Goal: Task Accomplishment & Management: Manage account settings

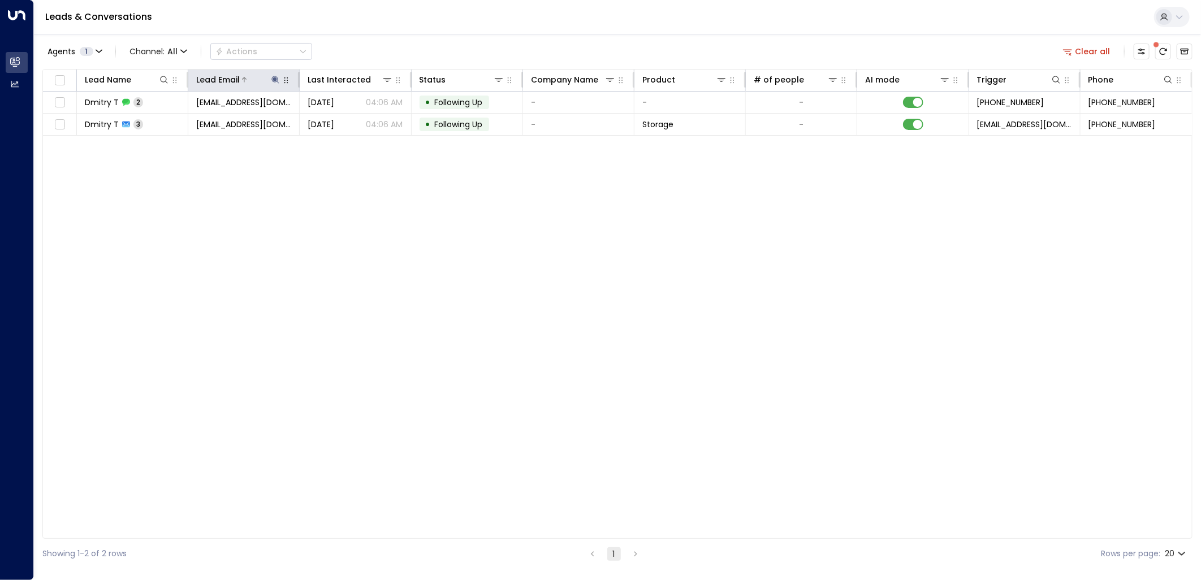
click at [275, 81] on icon at bounding box center [275, 79] width 7 height 7
click at [352, 122] on button "button" at bounding box center [346, 121] width 15 height 15
click at [304, 124] on input "text" at bounding box center [276, 120] width 156 height 21
paste input "**********"
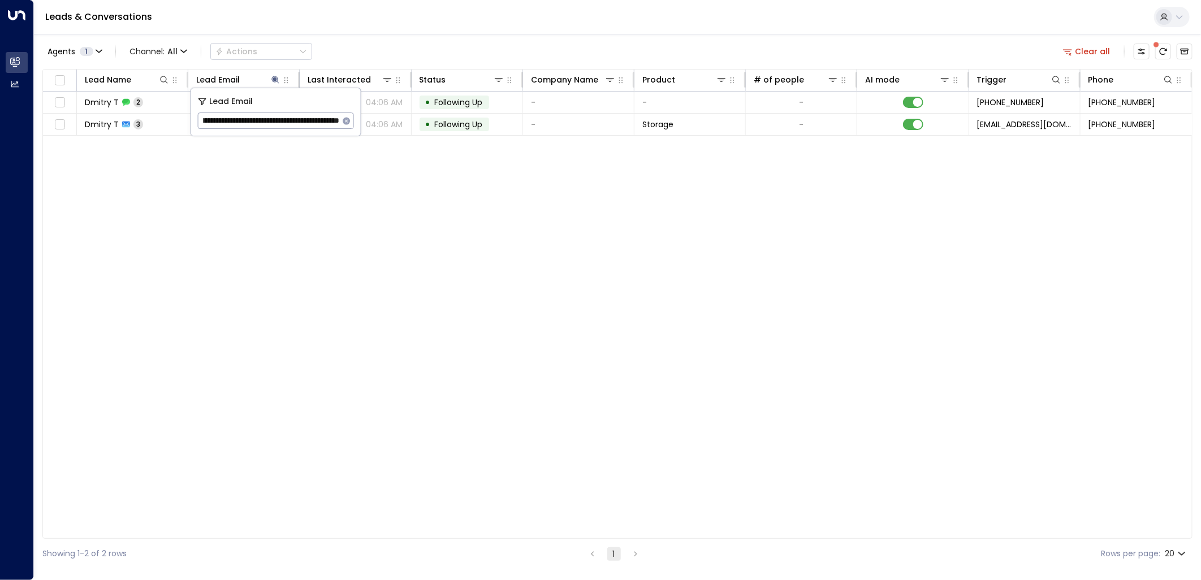
type input "**********"
click at [343, 122] on icon "button" at bounding box center [346, 120] width 7 height 7
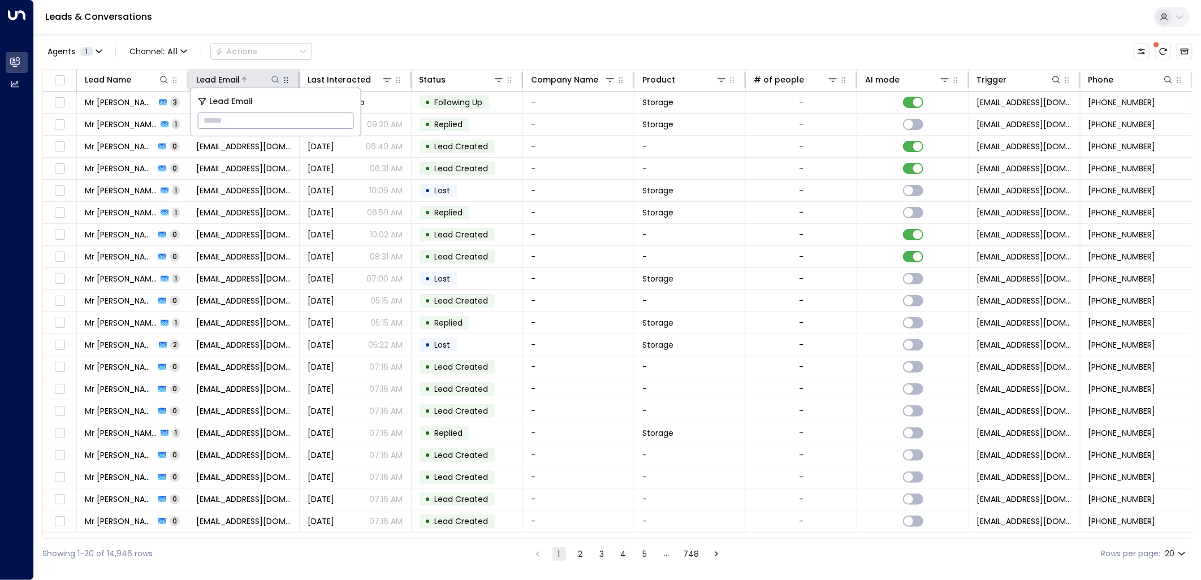
click at [276, 79] on icon at bounding box center [275, 79] width 9 height 9
click at [284, 118] on input "text" at bounding box center [276, 120] width 156 height 21
type input "**********"
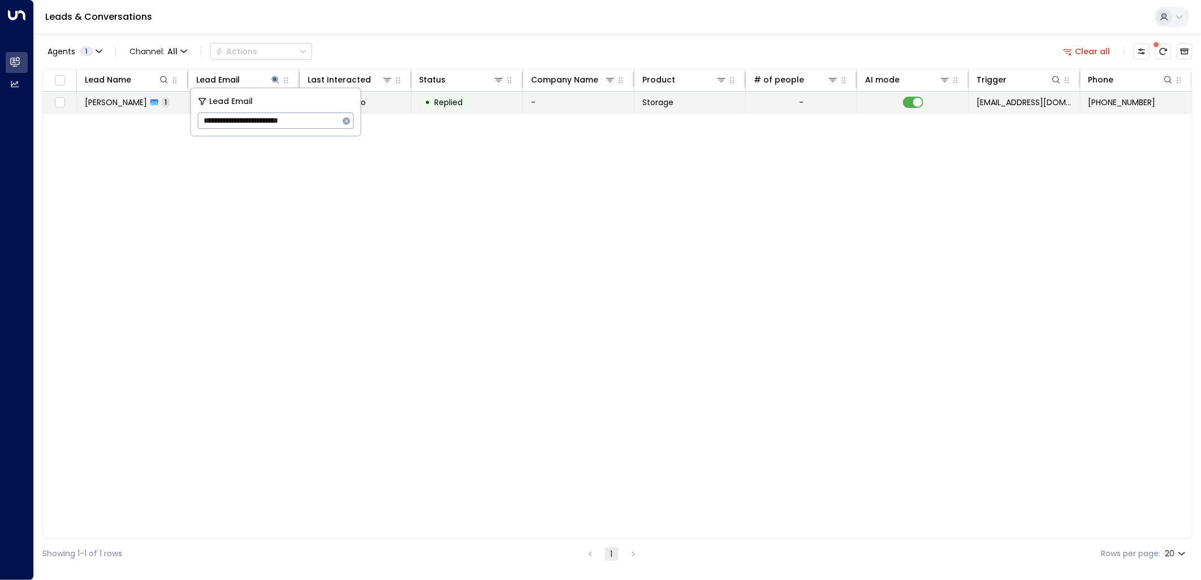
click at [539, 95] on td "-" at bounding box center [578, 102] width 111 height 21
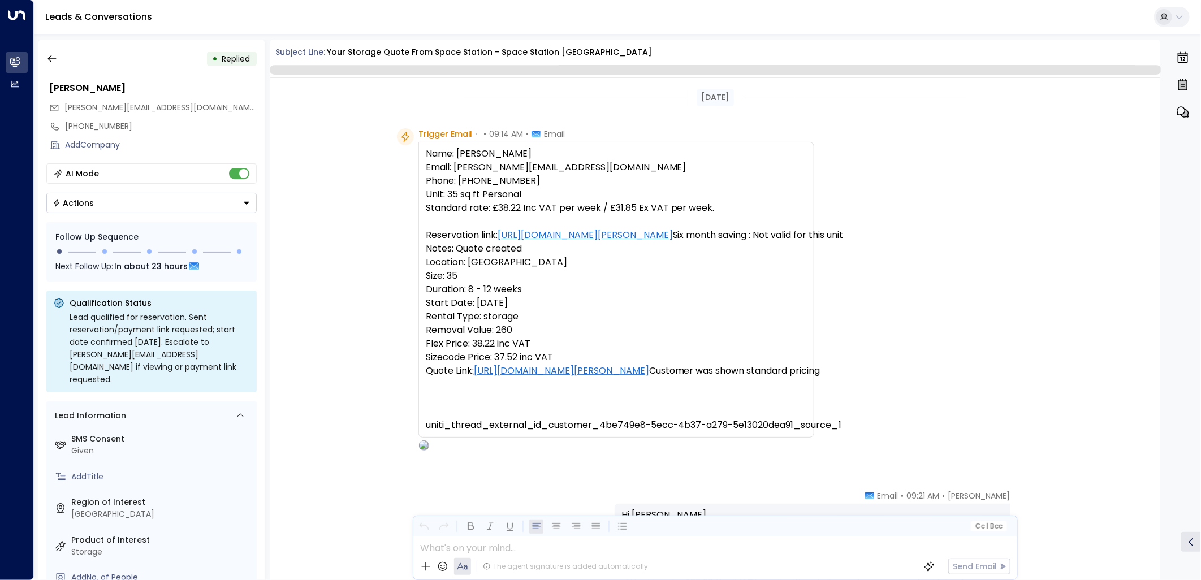
scroll to position [534, 0]
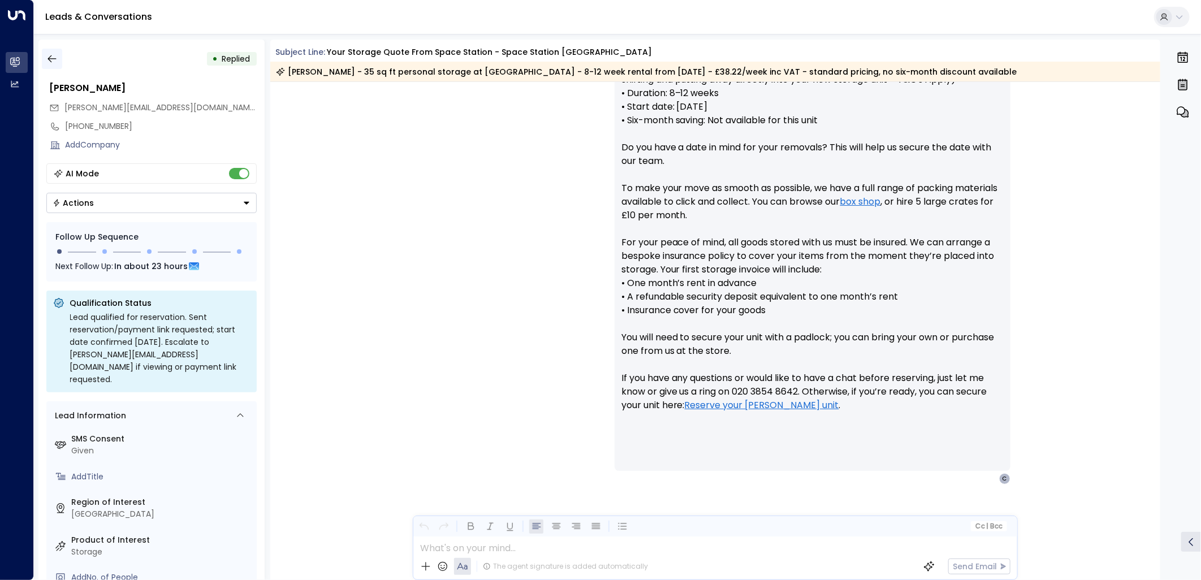
click at [58, 49] on button "button" at bounding box center [52, 59] width 20 height 20
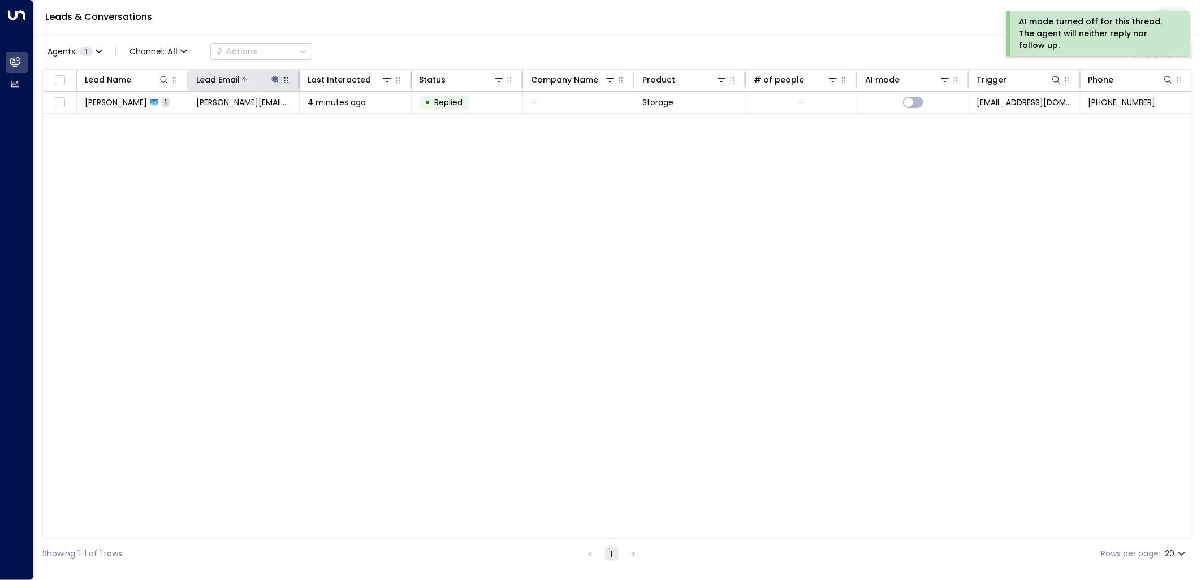
click at [275, 77] on icon at bounding box center [275, 79] width 7 height 7
click at [339, 114] on div "**********" at bounding box center [276, 120] width 156 height 16
click at [347, 117] on icon "button" at bounding box center [346, 120] width 7 height 7
click at [475, 34] on div "Leads & Conversations" at bounding box center [617, 17] width 1167 height 34
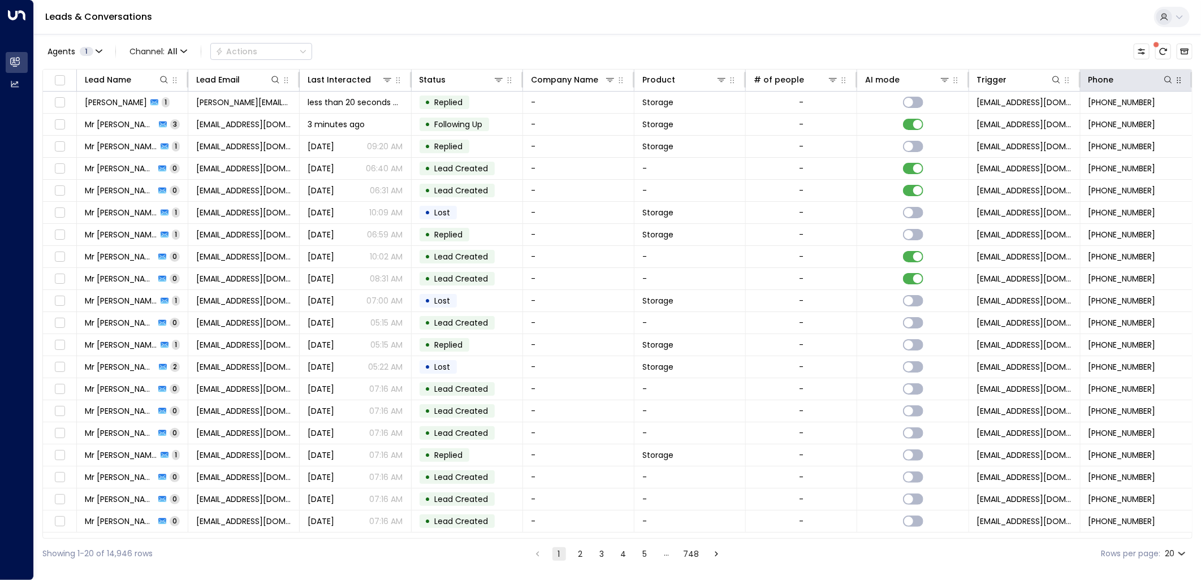
click at [1180, 79] on icon "button" at bounding box center [1178, 80] width 9 height 9
click at [1140, 49] on icon "Customize" at bounding box center [1141, 52] width 7 height 6
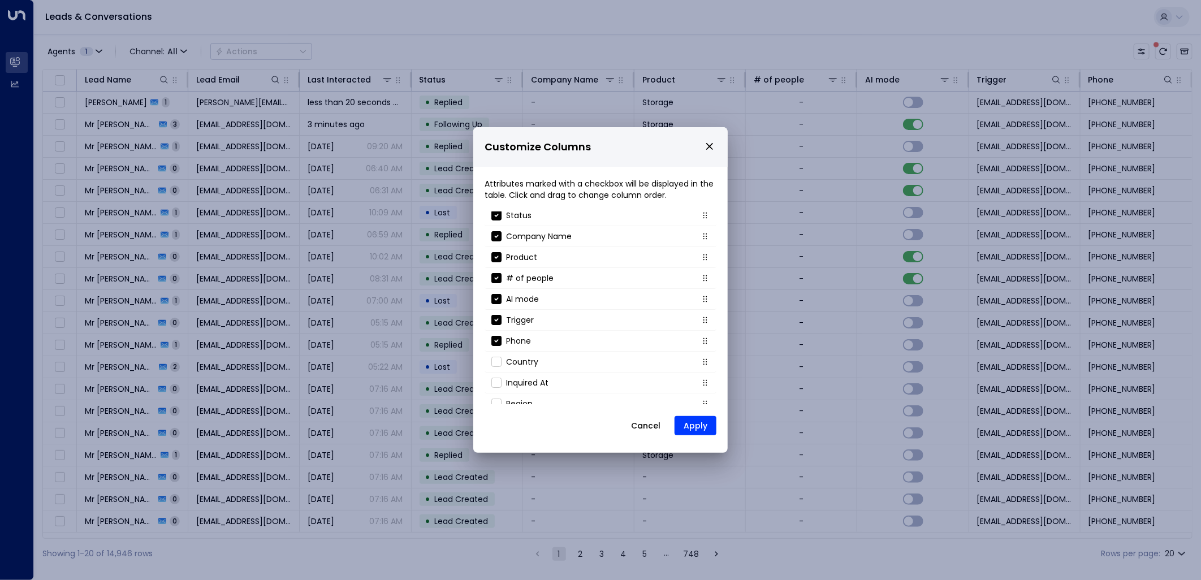
scroll to position [122, 0]
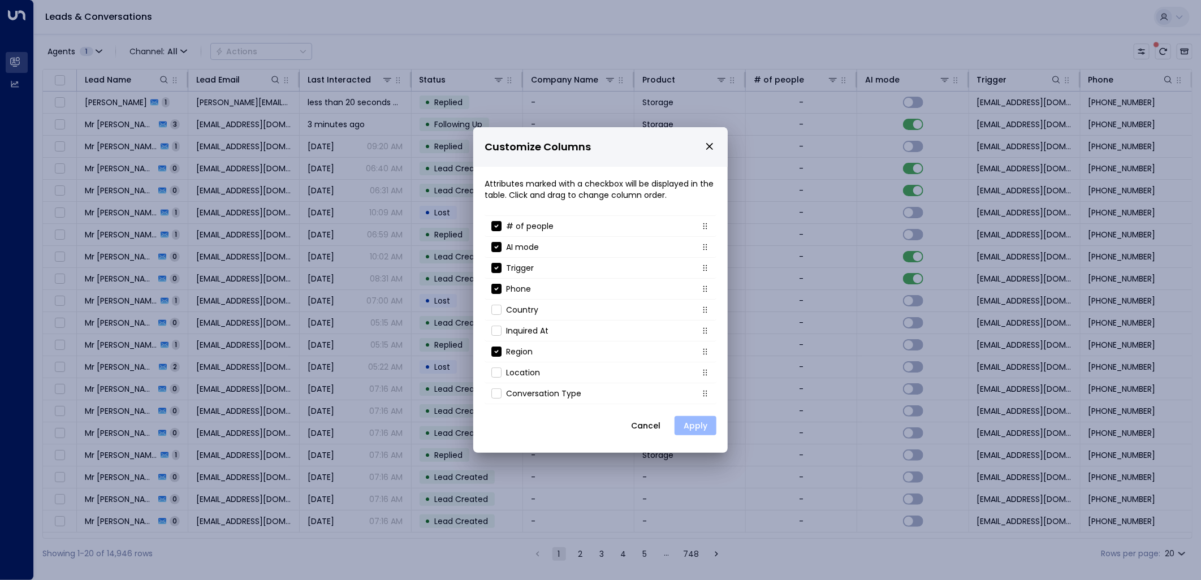
click at [702, 428] on button "Apply" at bounding box center [695, 425] width 42 height 19
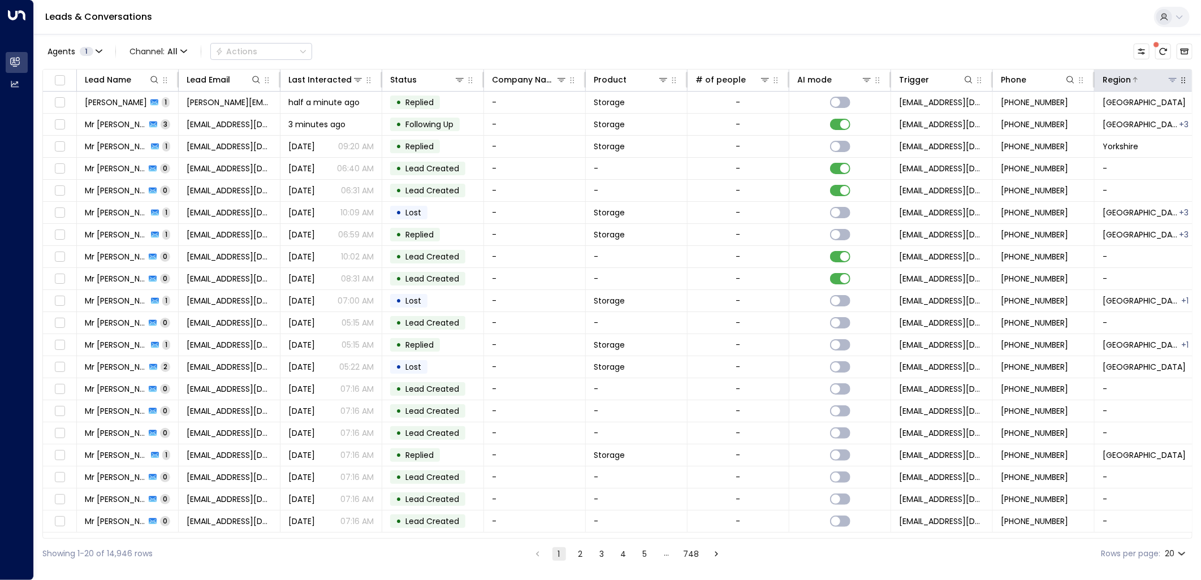
click at [1139, 80] on div at bounding box center [1154, 79] width 47 height 11
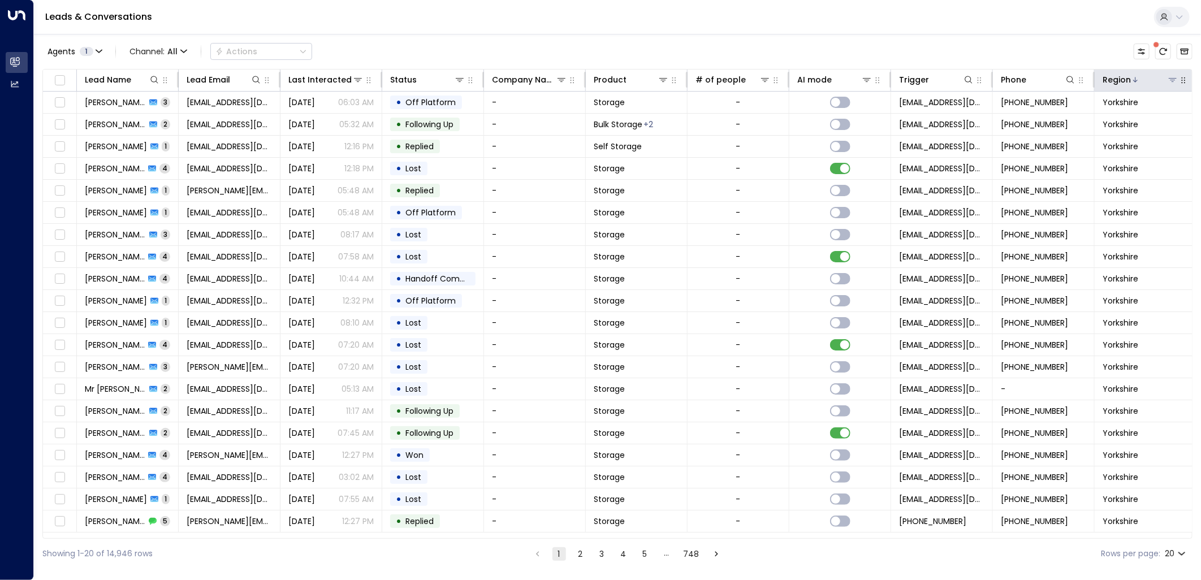
click at [1172, 80] on icon at bounding box center [1172, 79] width 9 height 9
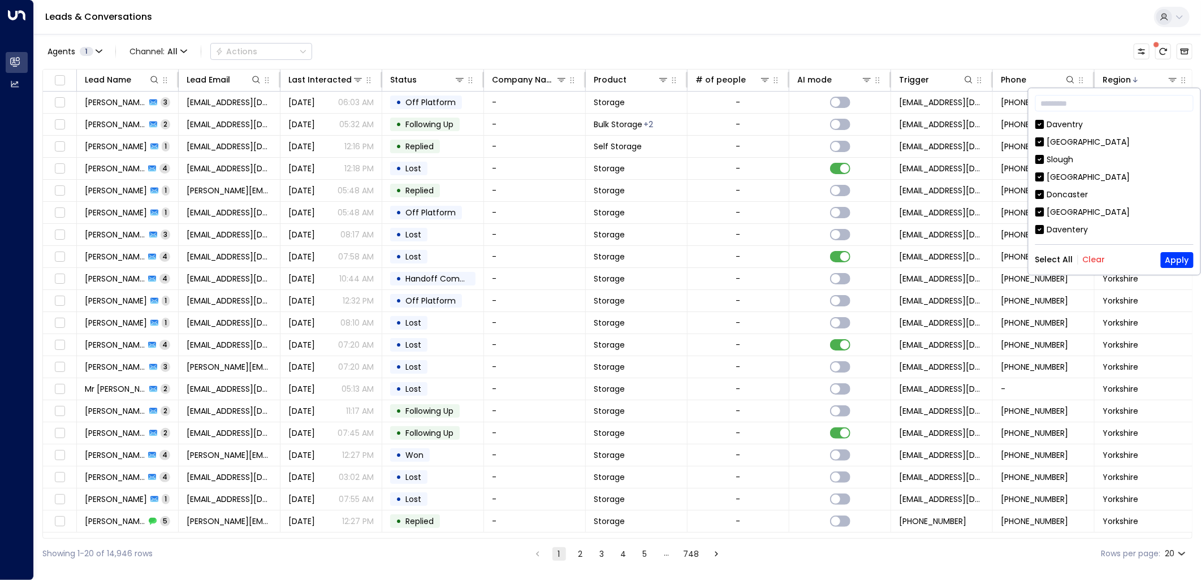
click at [925, 46] on div "Agents 1 Channel: All Actions" at bounding box center [617, 52] width 1150 height 24
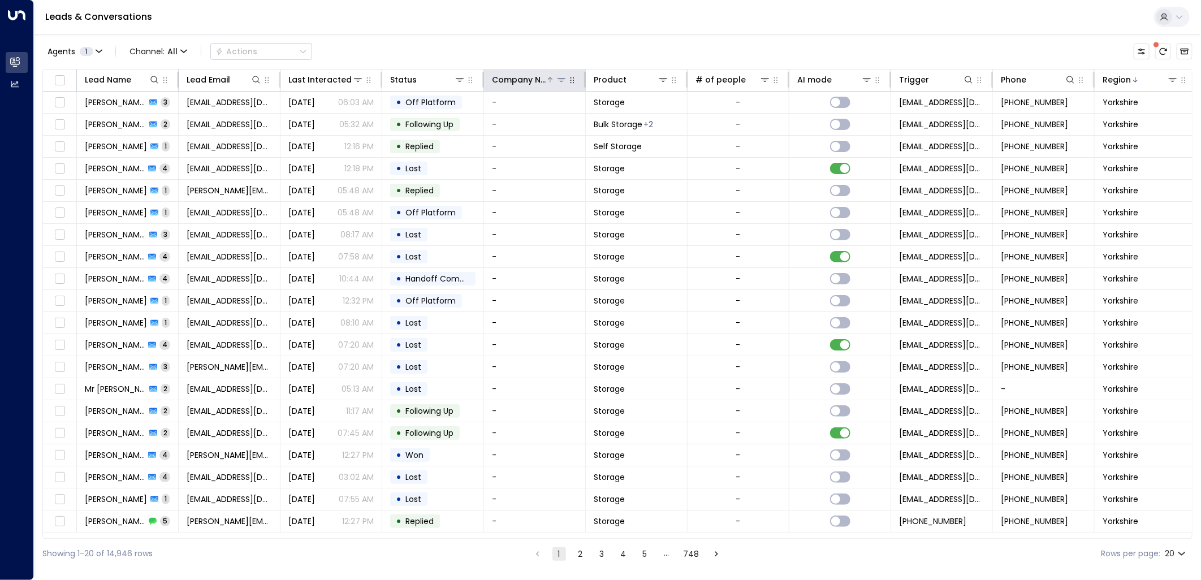
click at [561, 80] on icon at bounding box center [561, 79] width 9 height 9
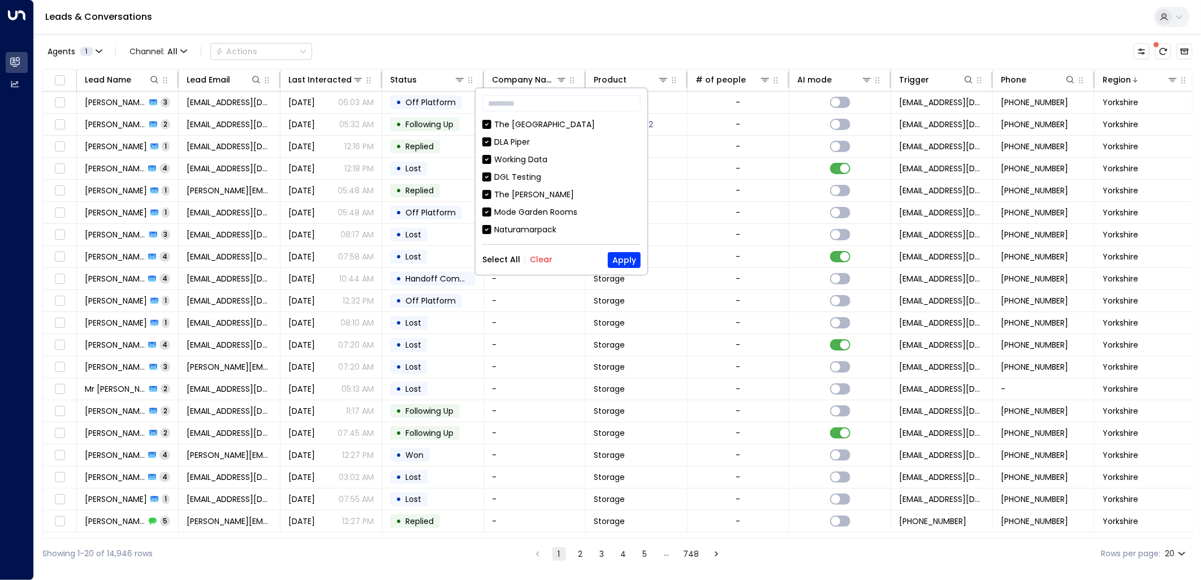
drag, startPoint x: 625, startPoint y: 29, endPoint x: 678, endPoint y: 45, distance: 56.0
click at [626, 29] on div "Leads & Conversations" at bounding box center [617, 17] width 1167 height 34
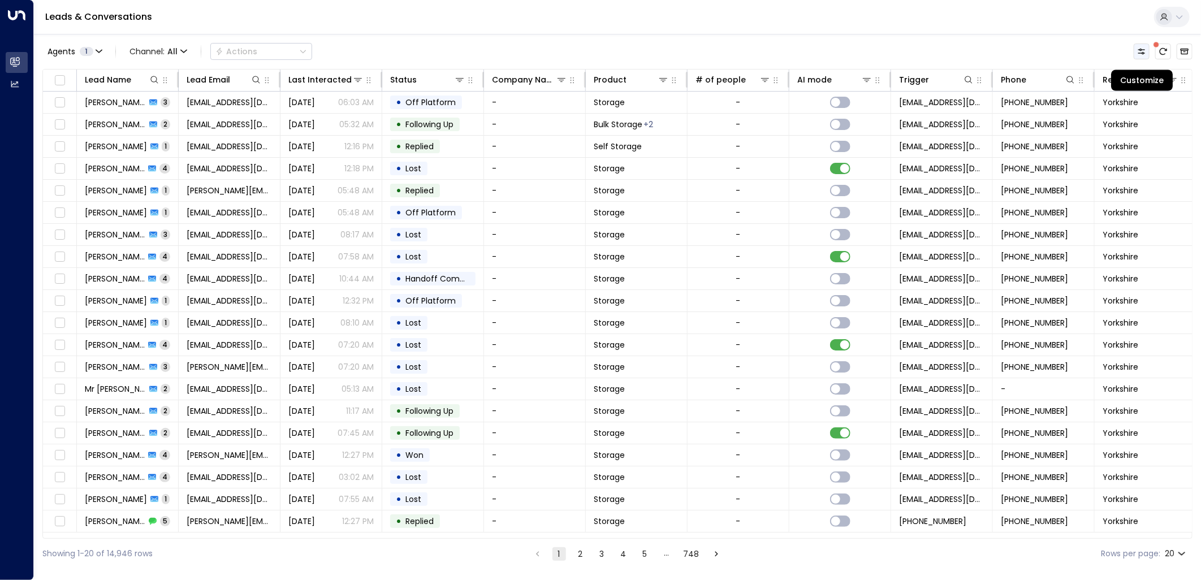
click at [1146, 48] on button "Customize" at bounding box center [1141, 52] width 16 height 16
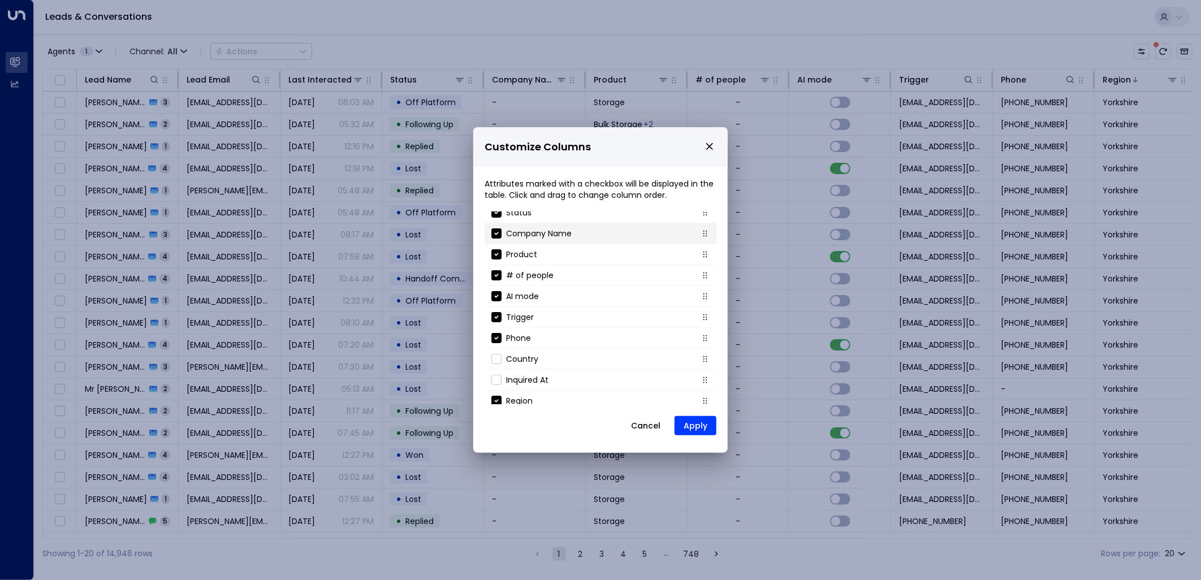
scroll to position [122, 0]
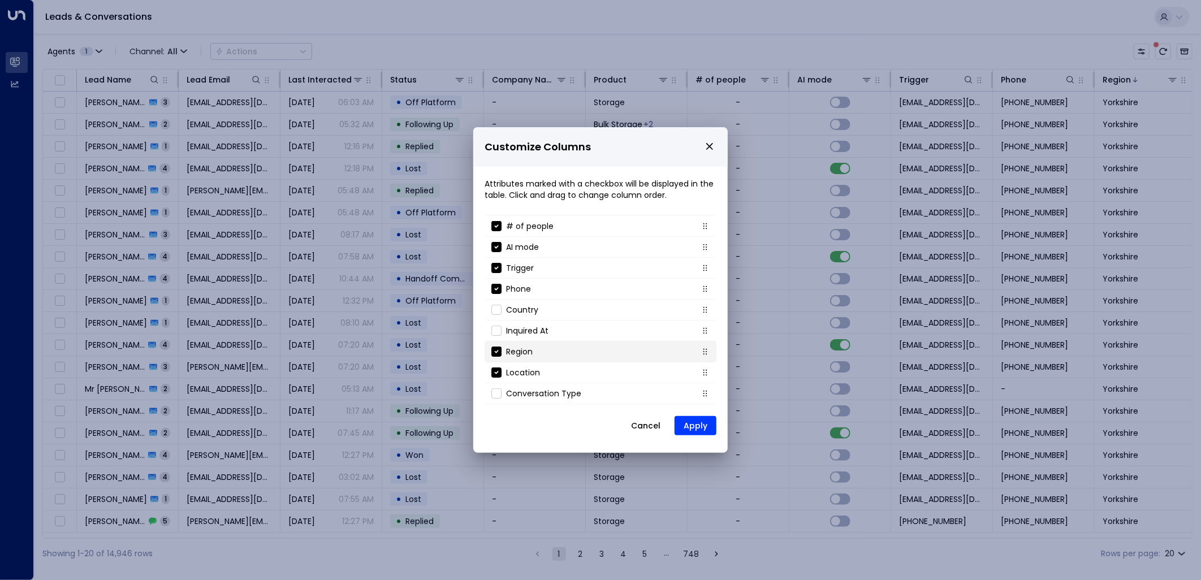
click at [496, 345] on li "Region" at bounding box center [600, 351] width 232 height 21
click at [683, 423] on button "Apply" at bounding box center [695, 425] width 42 height 19
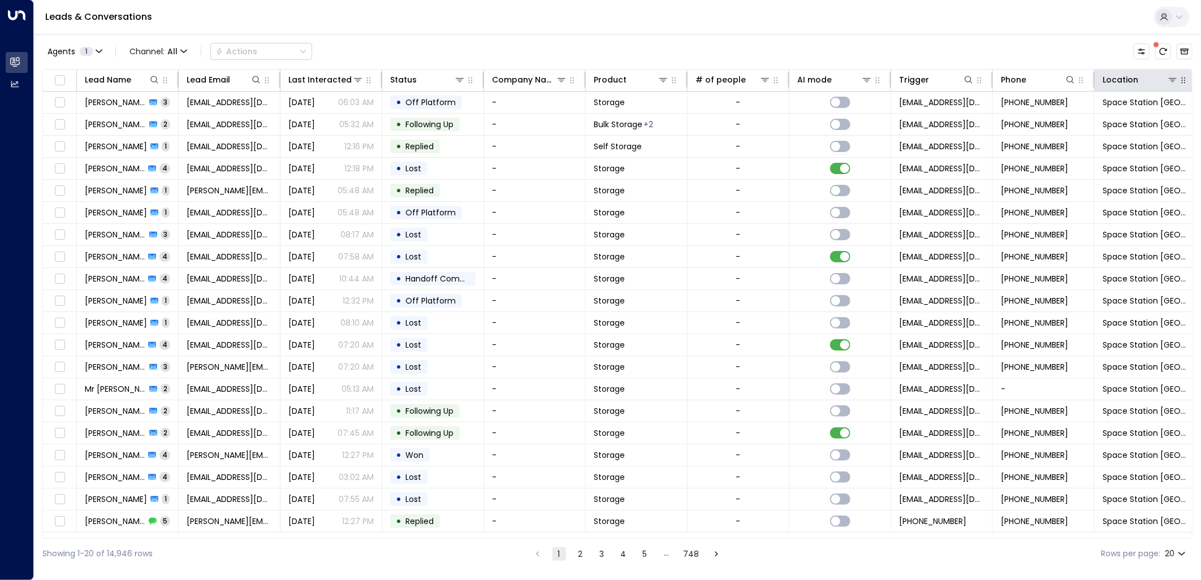
click at [1184, 81] on icon "button" at bounding box center [1183, 80] width 9 height 9
click at [1174, 81] on icon at bounding box center [1172, 79] width 9 height 9
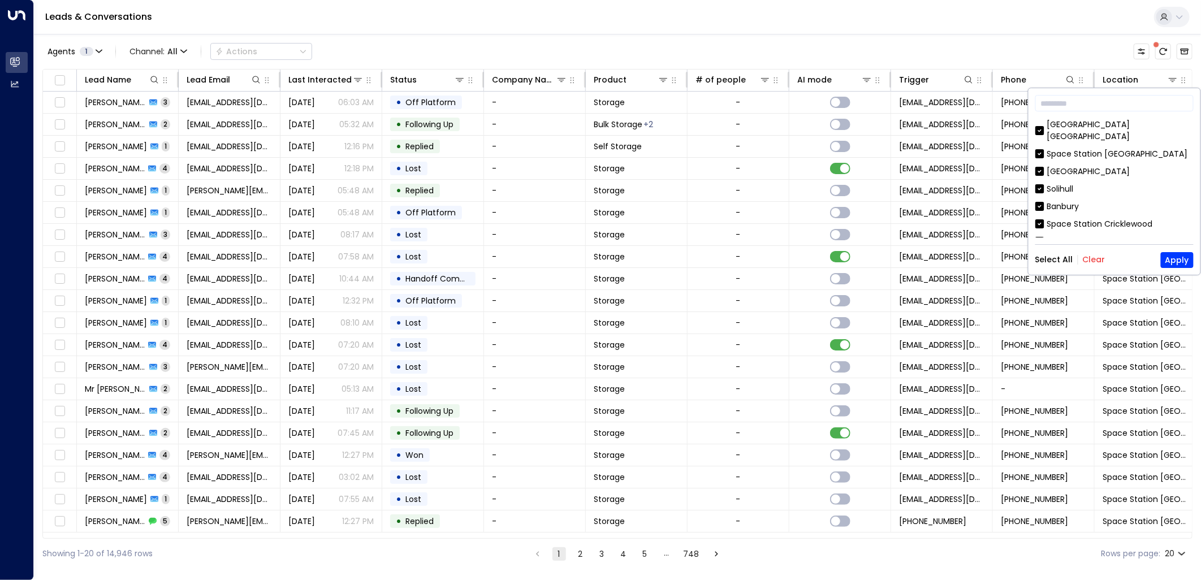
click at [1095, 258] on button "Clear" at bounding box center [1094, 260] width 23 height 9
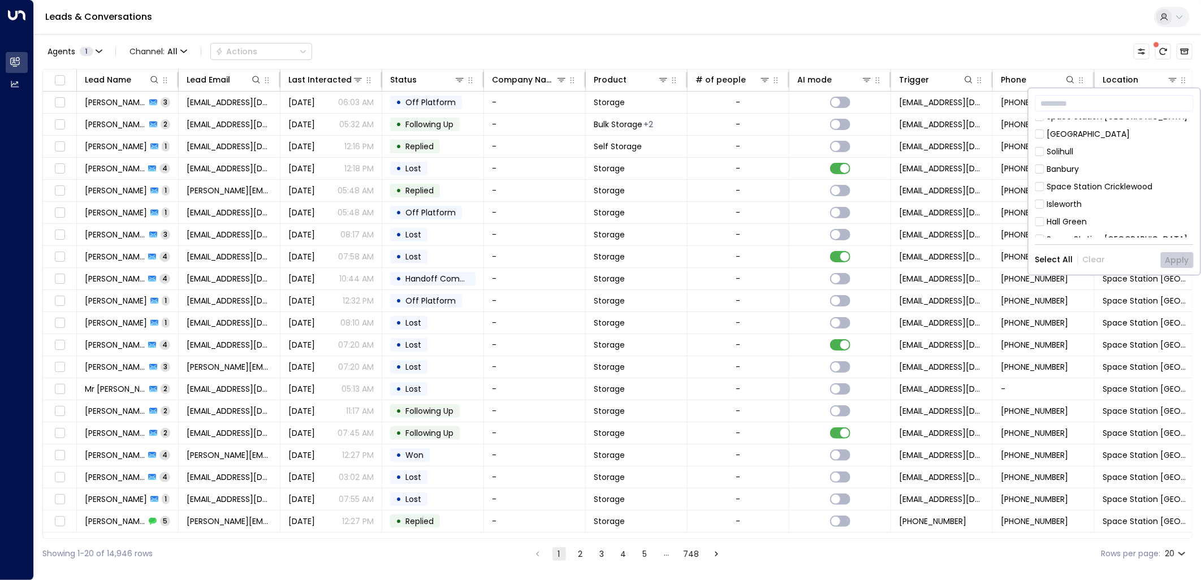
scroll to position [18, 0]
click at [1076, 105] on input "text" at bounding box center [1114, 103] width 158 height 21
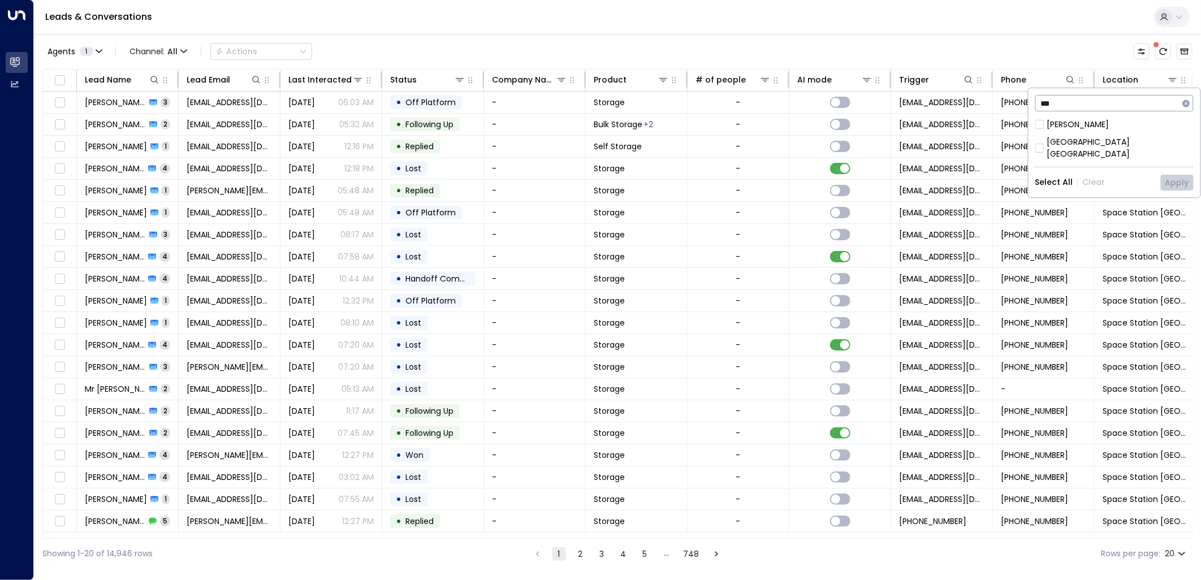
type input "***"
click at [1185, 175] on button "Apply" at bounding box center [1177, 183] width 33 height 16
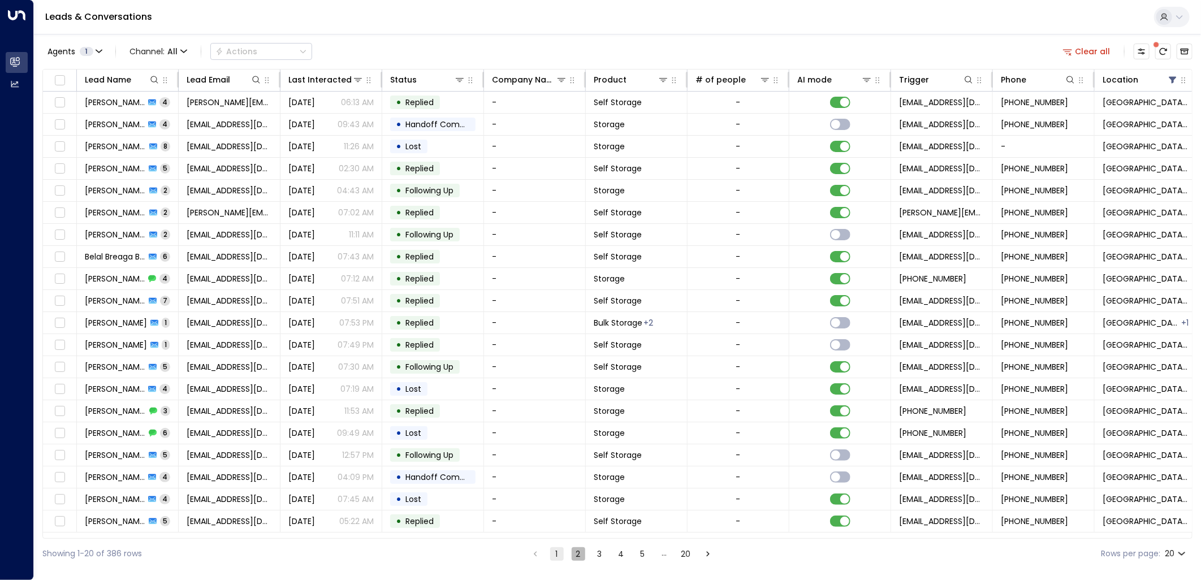
click at [575, 554] on button "2" at bounding box center [579, 554] width 14 height 14
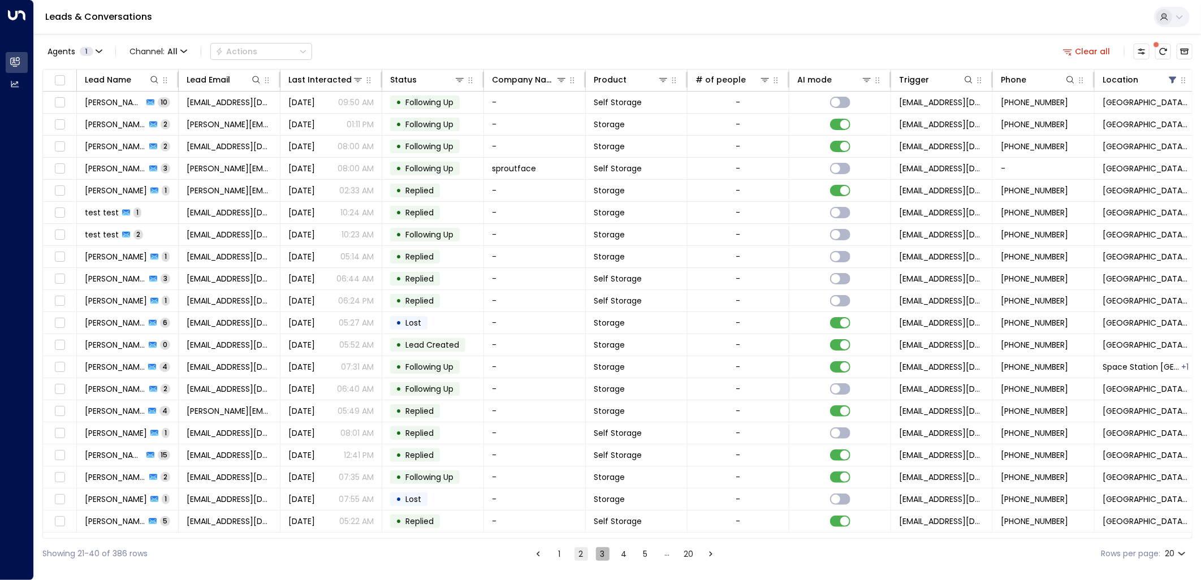
click at [601, 554] on button "3" at bounding box center [603, 554] width 14 height 14
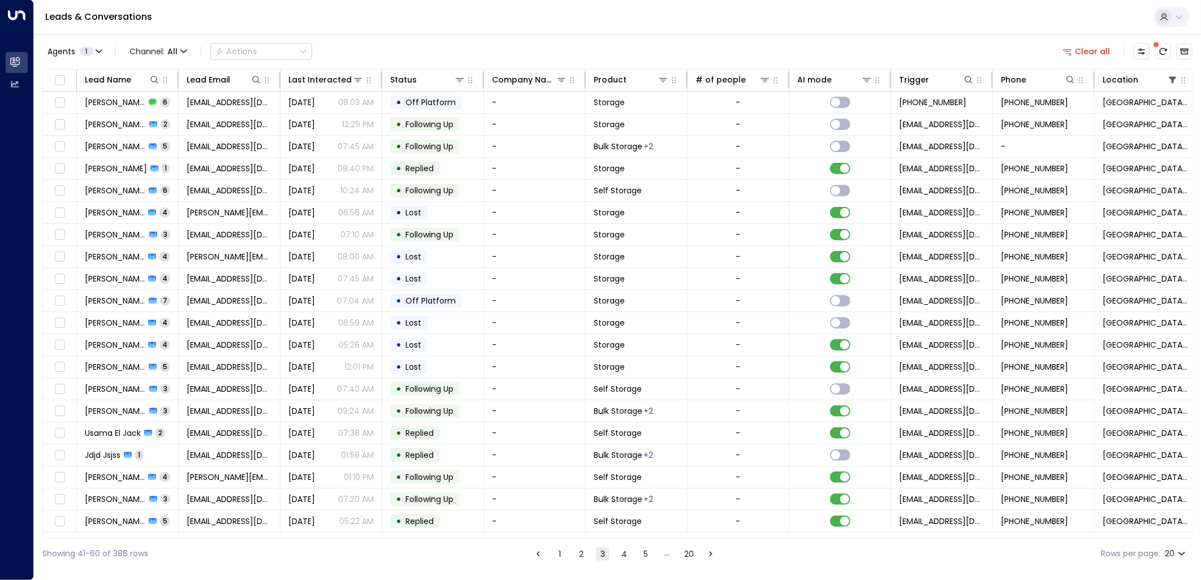
click at [617, 556] on button "4" at bounding box center [624, 554] width 14 height 14
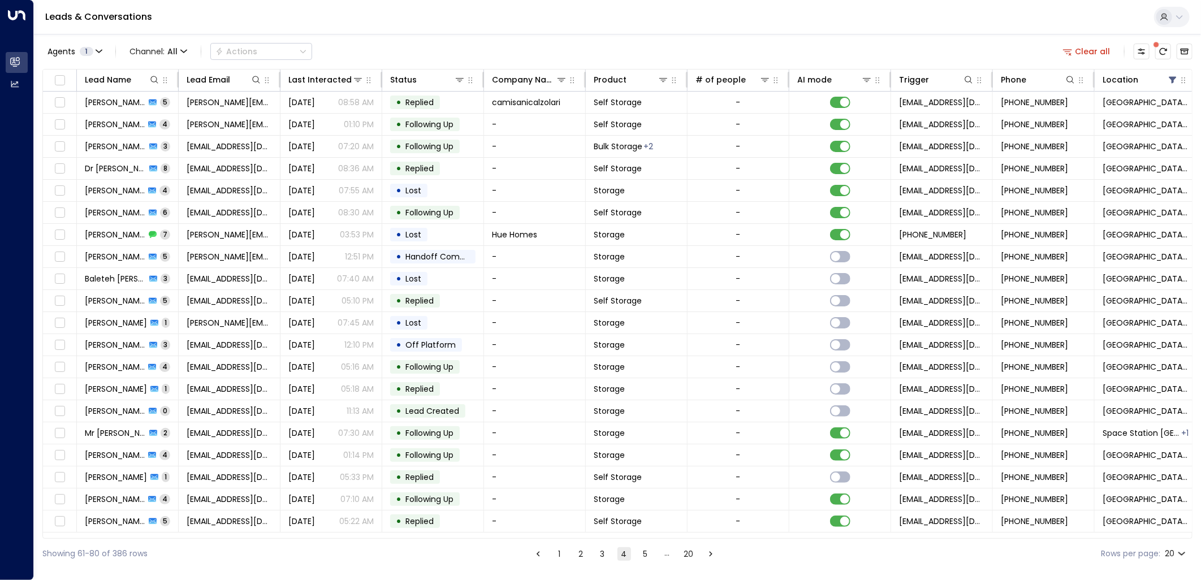
click at [648, 554] on button "5" at bounding box center [646, 554] width 14 height 14
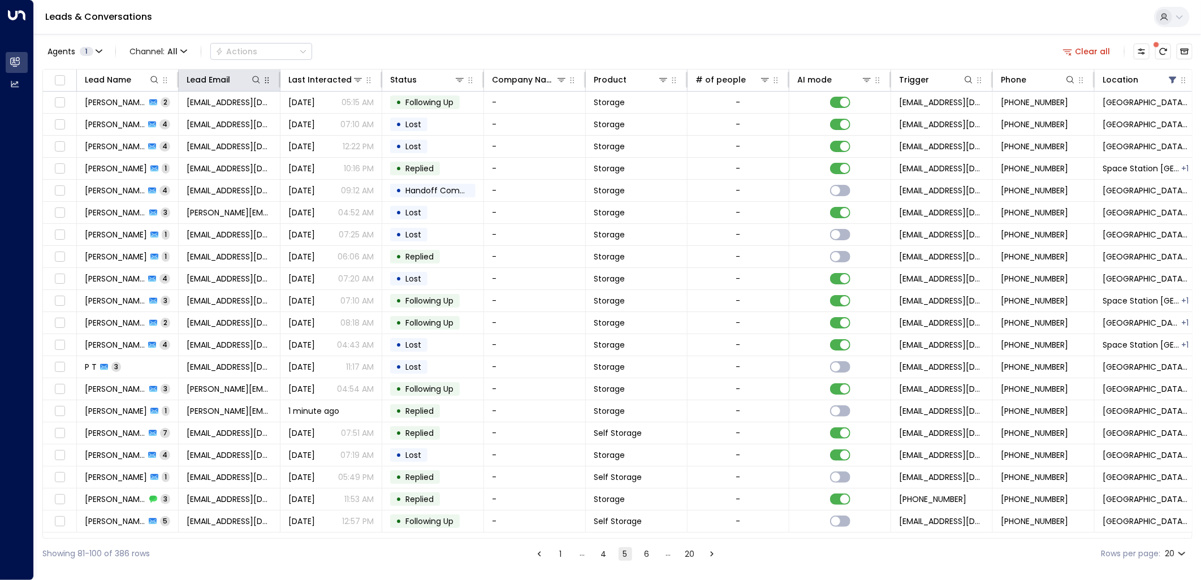
click at [263, 75] on button "button" at bounding box center [266, 80] width 11 height 11
click at [254, 79] on icon at bounding box center [256, 79] width 9 height 9
click at [281, 119] on input "text" at bounding box center [256, 120] width 156 height 21
type input "****"
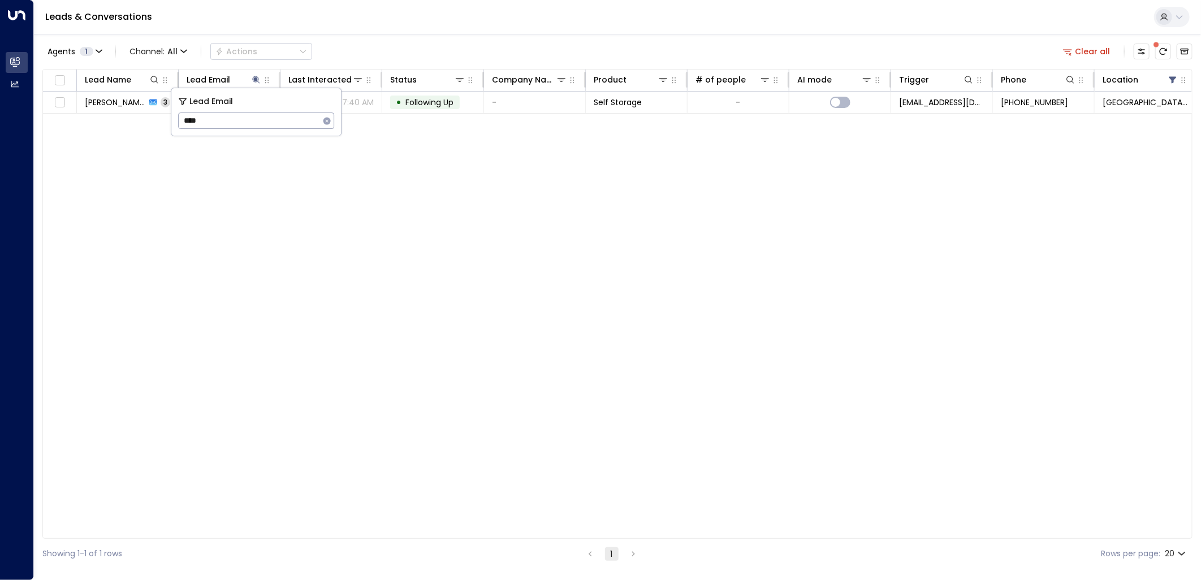
click at [530, 13] on div "Leads & Conversations" at bounding box center [617, 17] width 1167 height 34
